Goal: Task Accomplishment & Management: Manage account settings

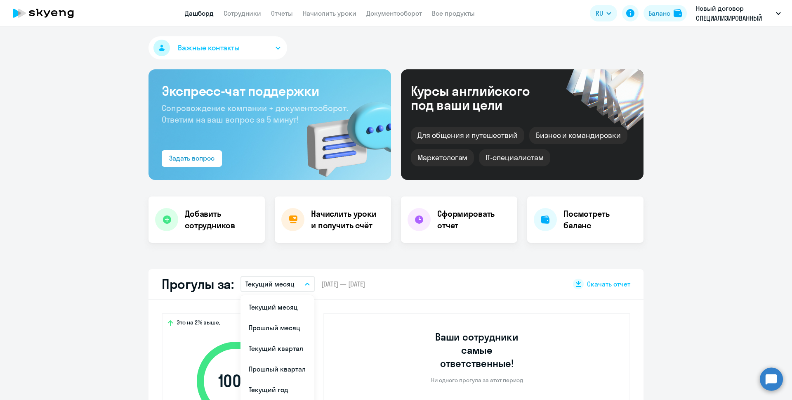
select select "30"
click at [285, 324] on li "Прошлый месяц" at bounding box center [276, 327] width 73 height 21
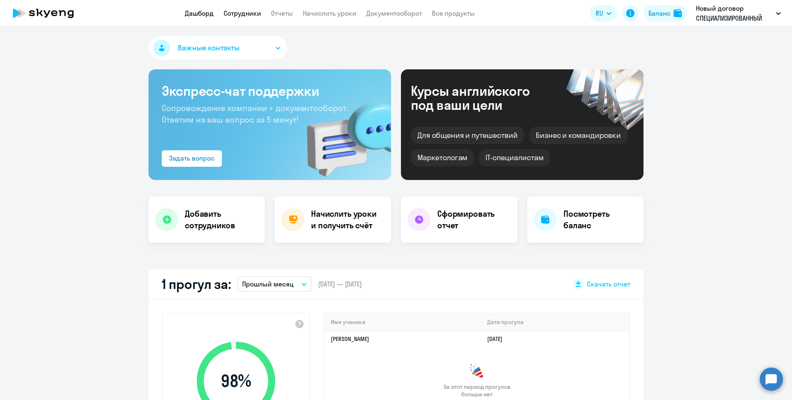
click at [246, 15] on link "Сотрудники" at bounding box center [243, 13] width 38 height 8
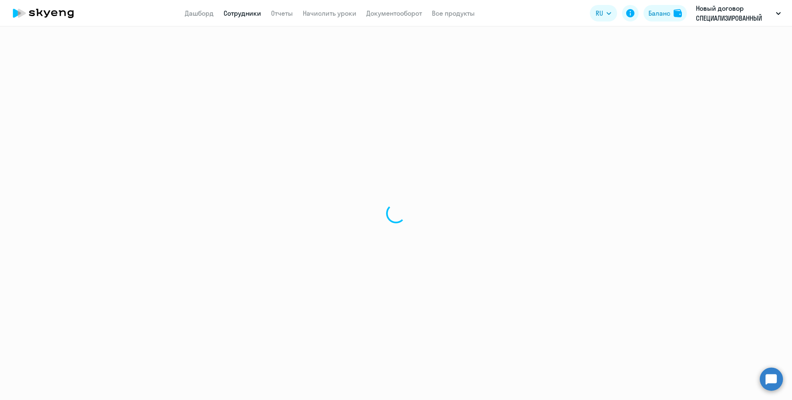
select select "30"
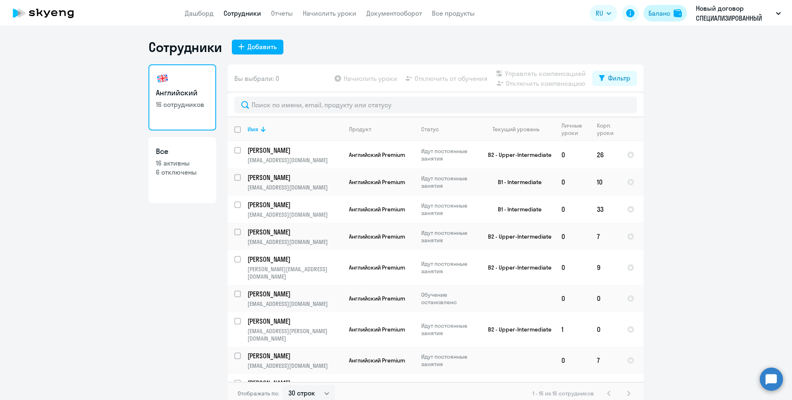
click at [652, 16] on div "Баланс" at bounding box center [659, 13] width 22 height 10
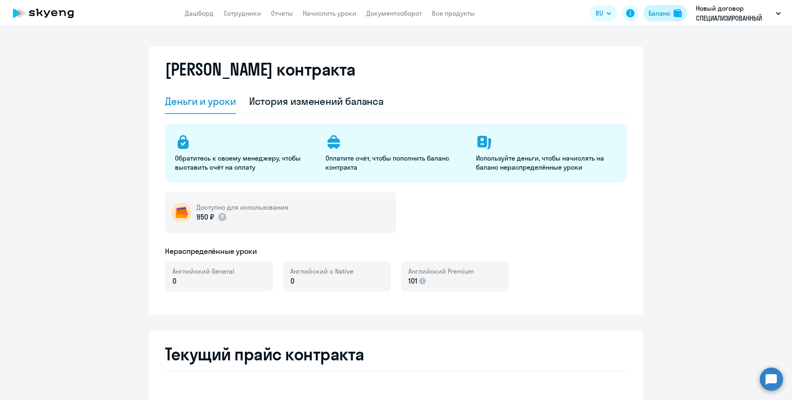
select select "english_adult_not_native_speaker"
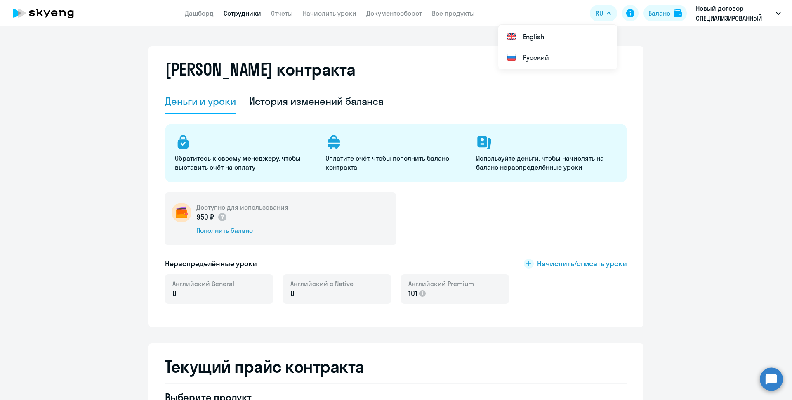
click at [241, 13] on link "Сотрудники" at bounding box center [243, 13] width 38 height 8
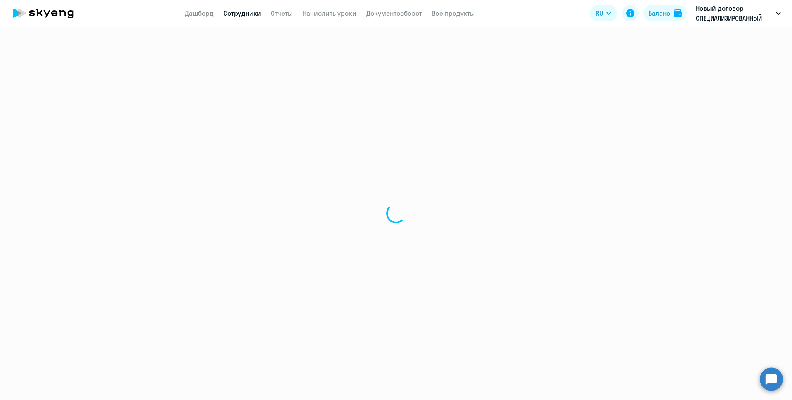
select select "30"
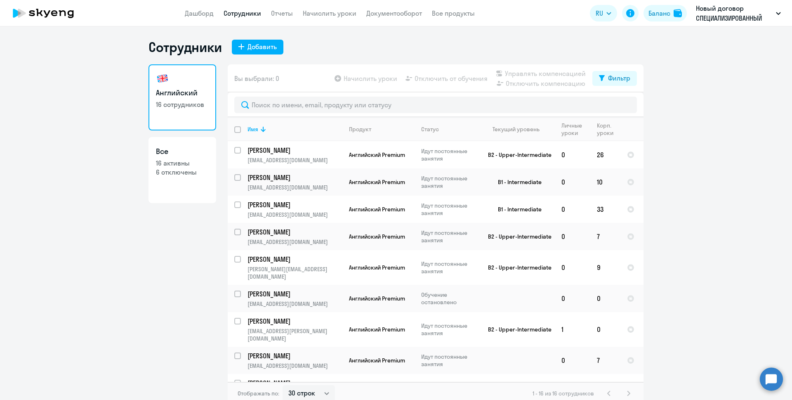
click at [767, 178] on ng-component "Сотрудники Добавить Английский 16 сотрудников Все 16 активны 6 отключены Вы выб…" at bounding box center [396, 222] width 792 height 366
